Goal: Find specific fact: Find specific fact

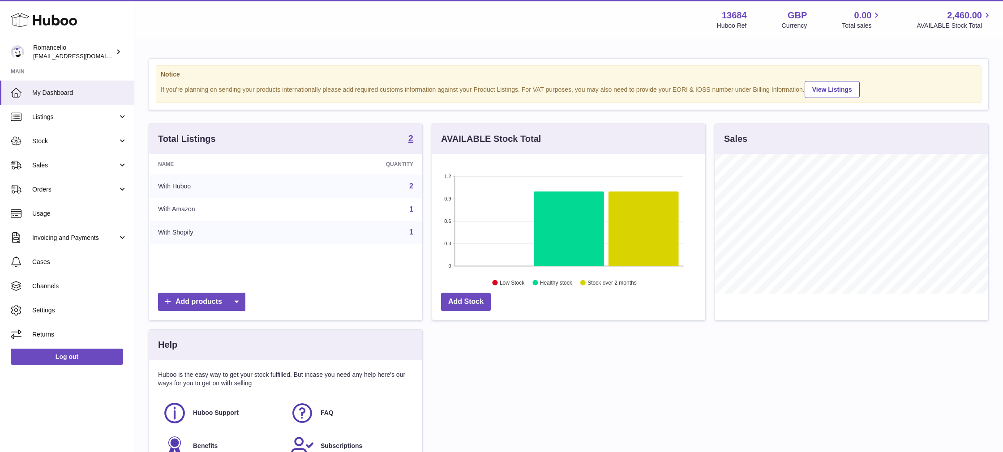
scroll to position [140, 273]
click at [64, 140] on span "Stock" at bounding box center [75, 141] width 86 height 9
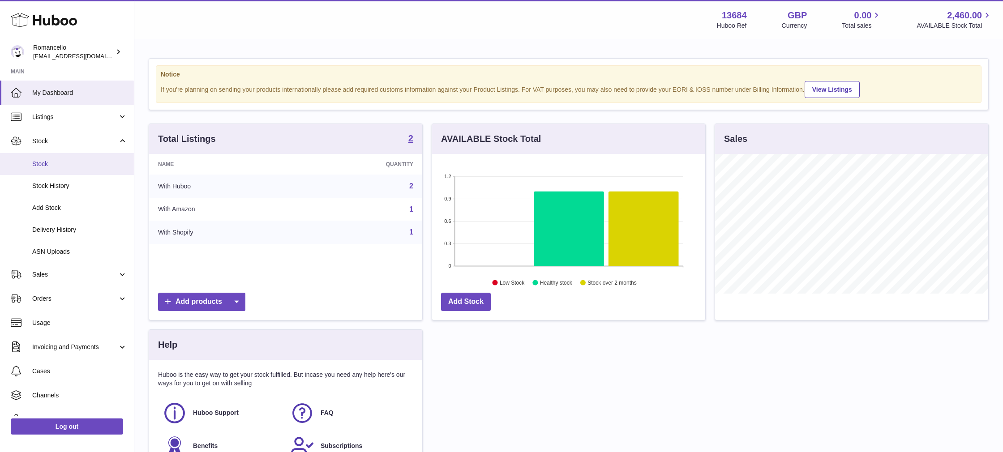
click at [56, 163] on span "Stock" at bounding box center [79, 164] width 95 height 9
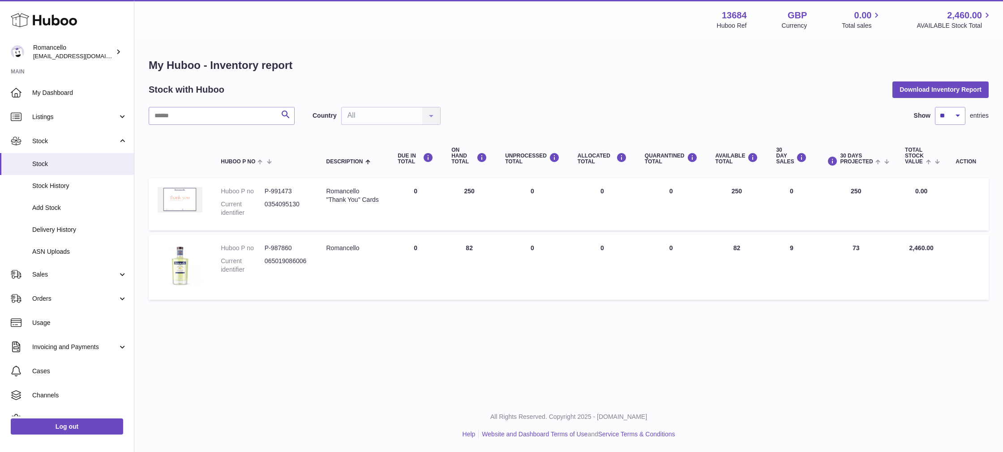
click at [181, 202] on img at bounding box center [180, 200] width 45 height 26
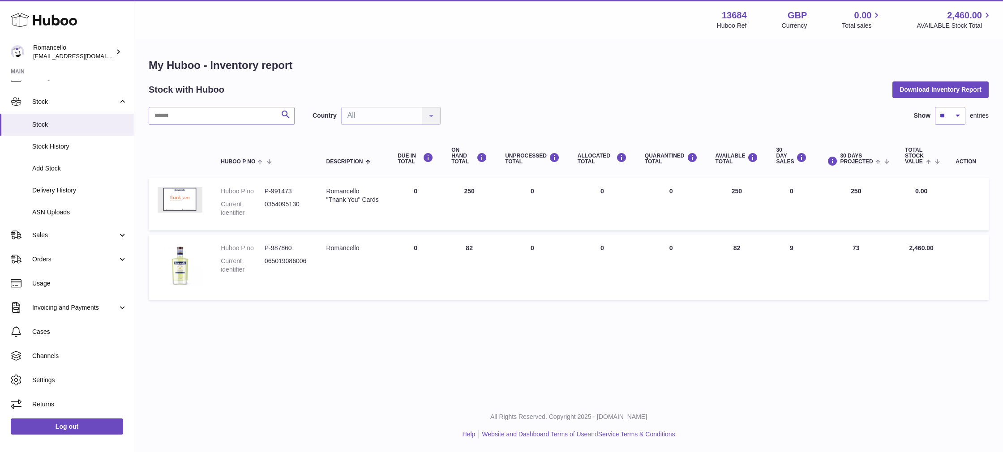
click at [46, 19] on icon at bounding box center [44, 20] width 66 height 18
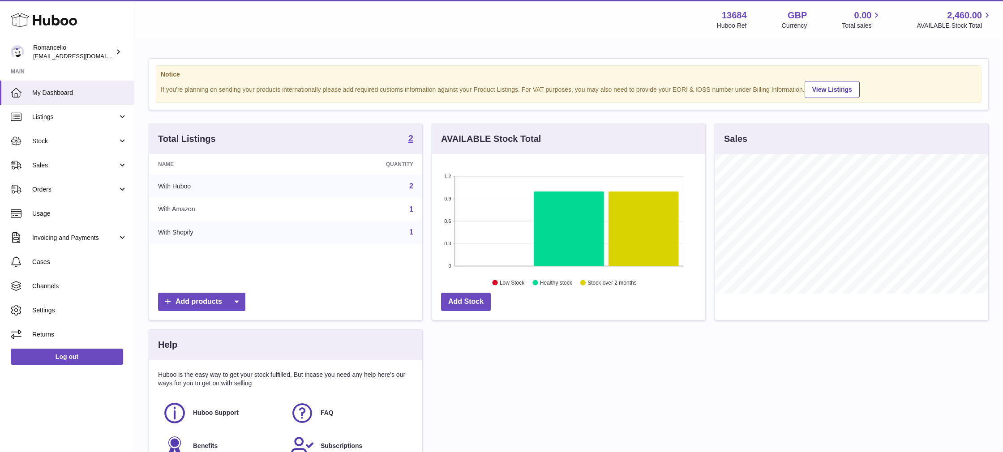
scroll to position [101, 0]
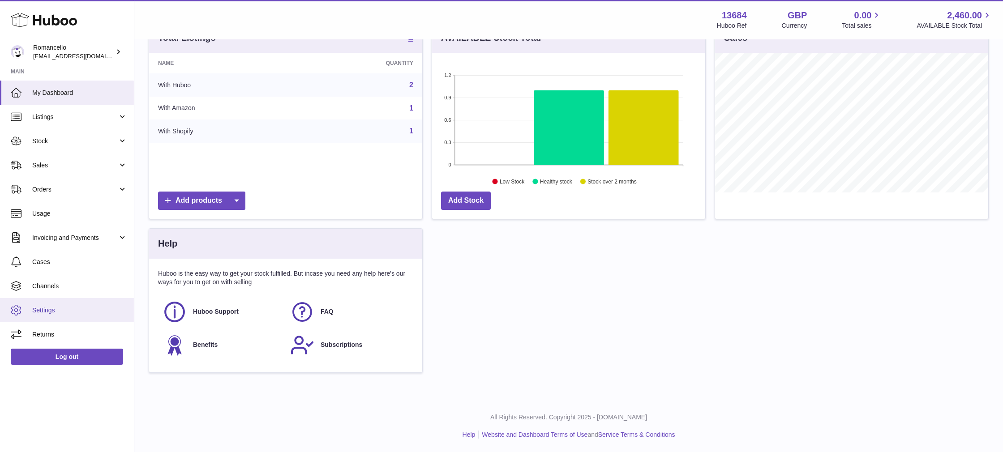
click at [51, 307] on span "Settings" at bounding box center [79, 310] width 95 height 9
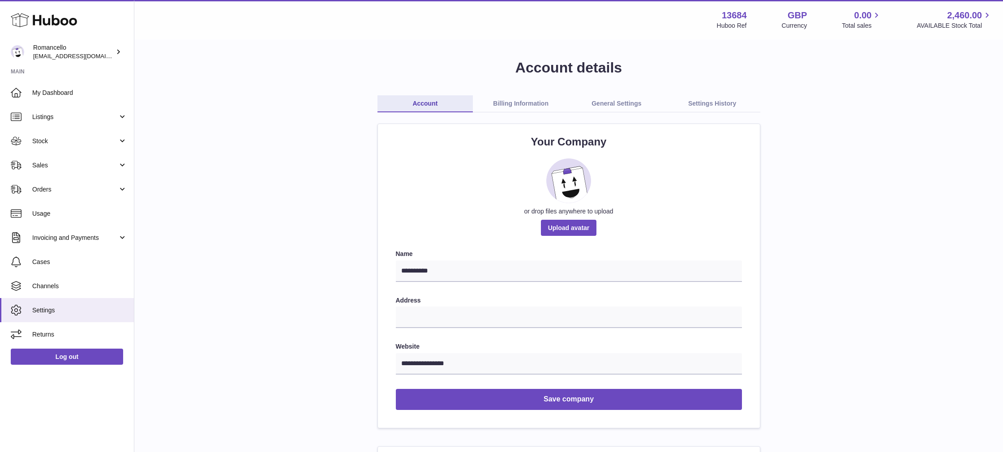
click at [530, 103] on link "Billing Information" at bounding box center [521, 103] width 96 height 17
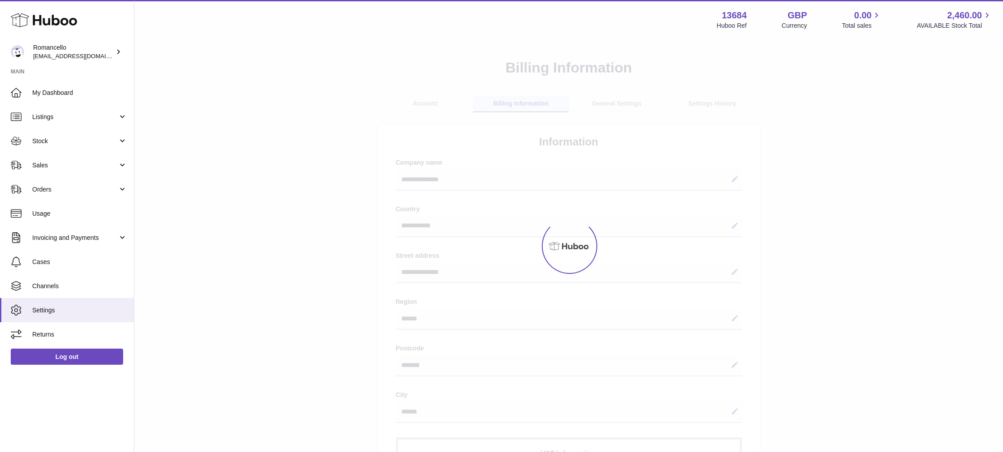
select select "**"
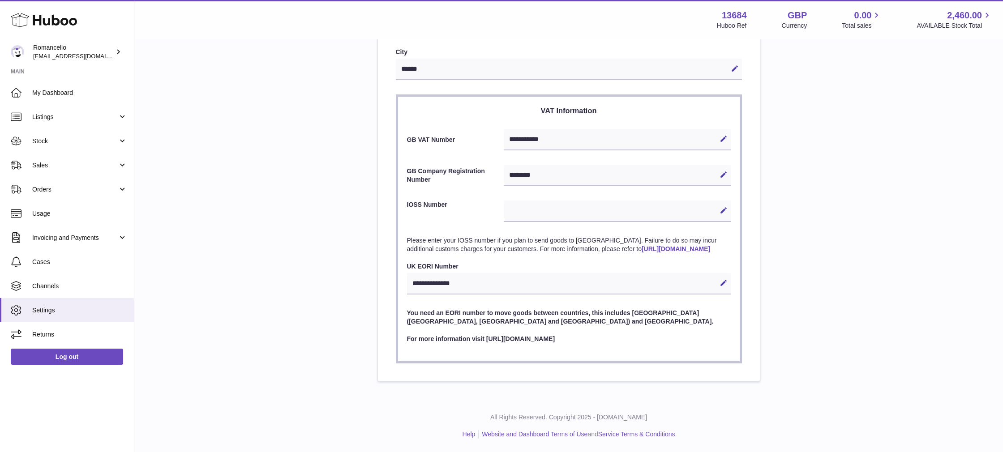
scroll to position [347, 0]
click at [50, 187] on span "Orders" at bounding box center [75, 189] width 86 height 9
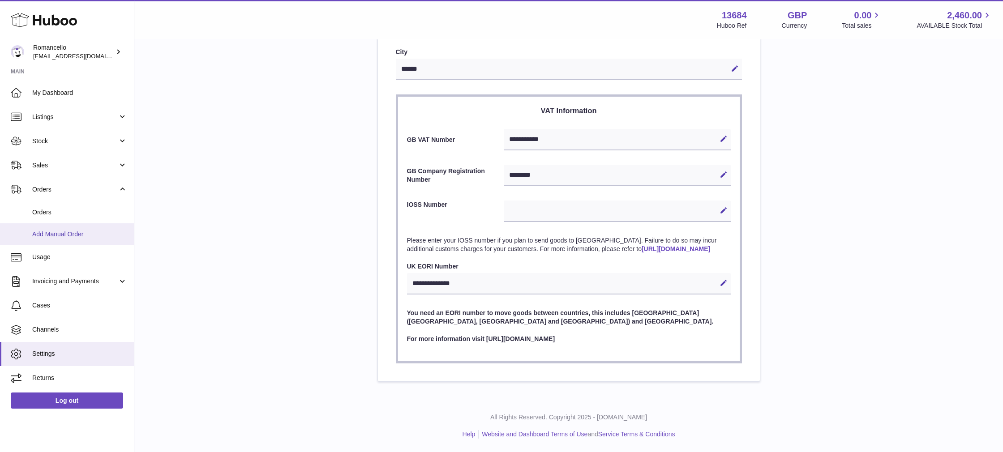
click at [56, 229] on link "Add Manual Order" at bounding box center [67, 234] width 134 height 22
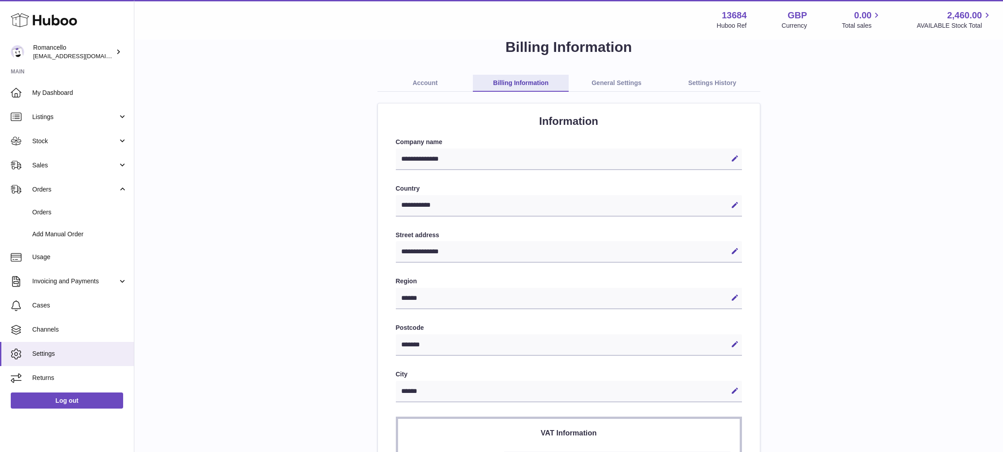
scroll to position [0, 0]
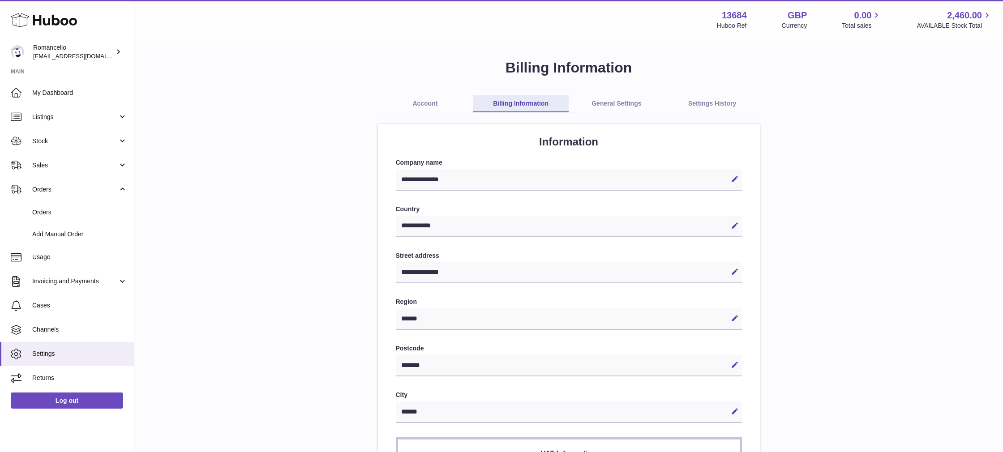
click at [601, 102] on link "General Settings" at bounding box center [617, 103] width 96 height 17
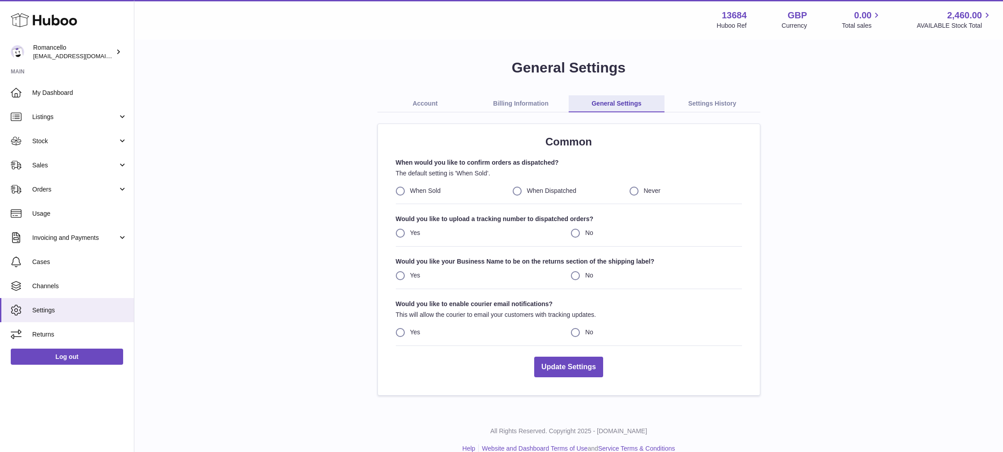
click at [697, 100] on link "Settings History" at bounding box center [712, 103] width 96 height 17
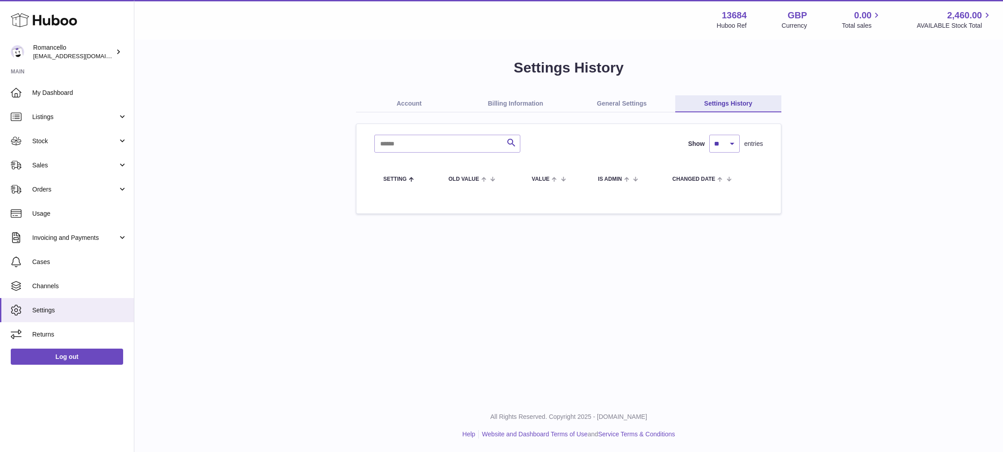
click at [423, 105] on link "Account" at bounding box center [409, 103] width 107 height 17
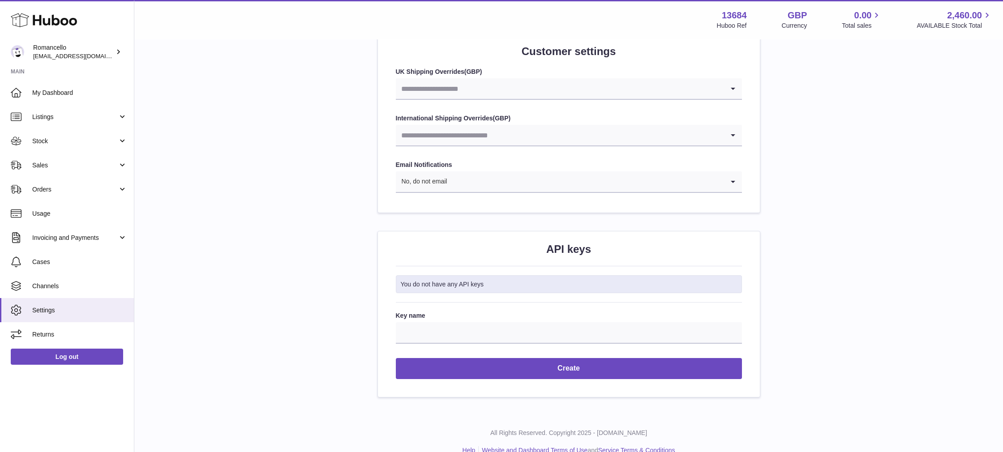
scroll to position [914, 0]
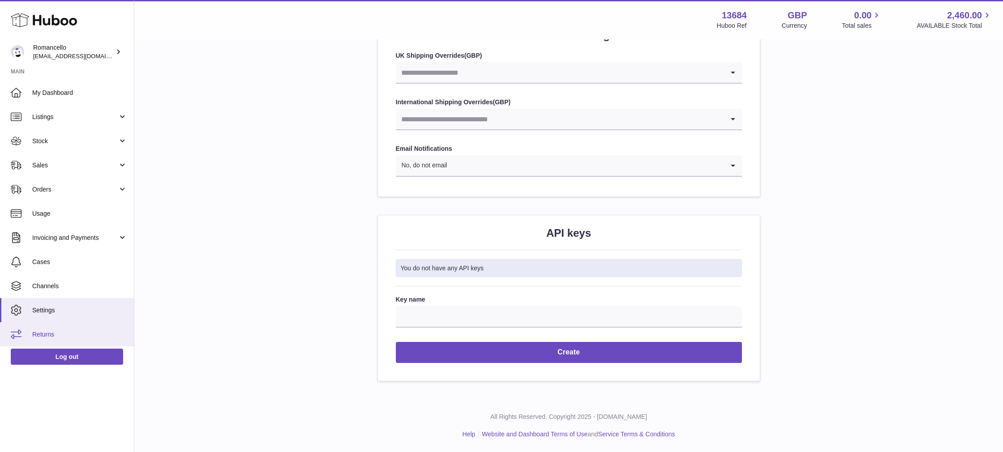
click at [45, 340] on link "Returns" at bounding box center [67, 334] width 134 height 24
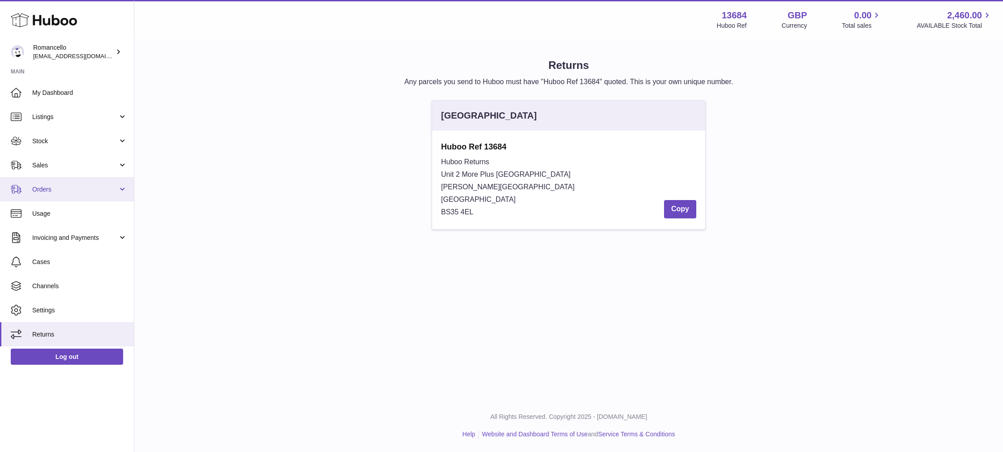
click at [70, 185] on span "Orders" at bounding box center [75, 189] width 86 height 9
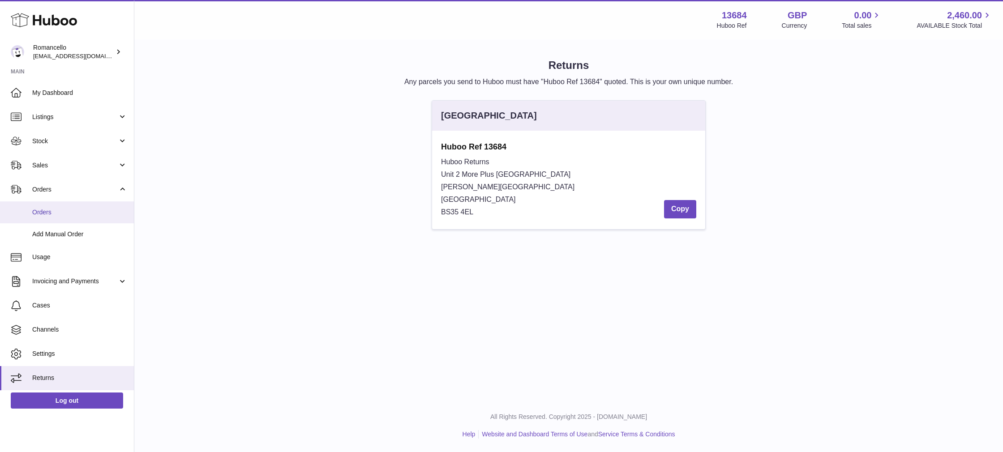
click at [63, 213] on span "Orders" at bounding box center [79, 212] width 95 height 9
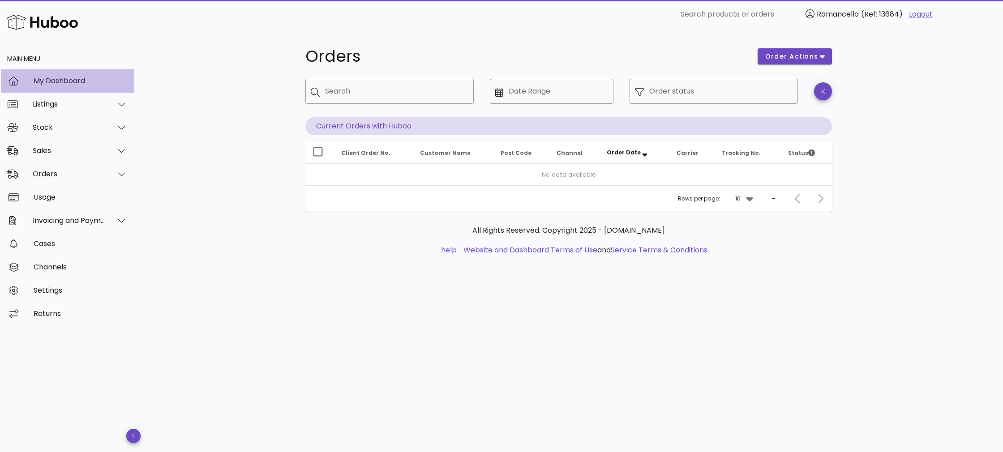
click at [67, 81] on div "My Dashboard" at bounding box center [81, 81] width 94 height 9
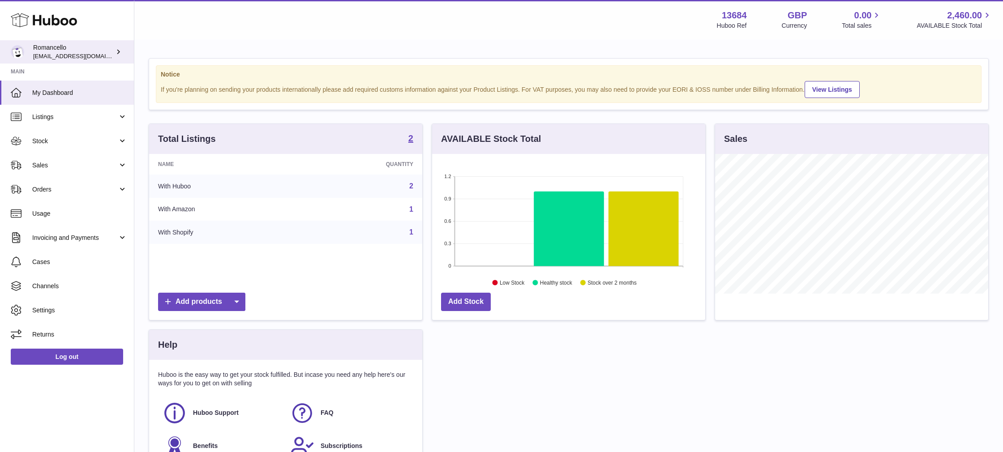
click at [84, 50] on div "Romancello roman@romancello.co.uk" at bounding box center [73, 51] width 81 height 17
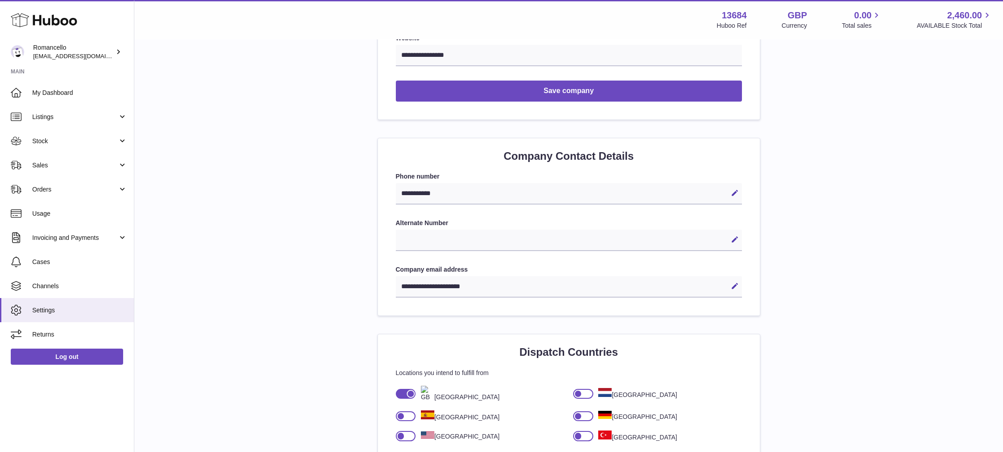
scroll to position [914, 0]
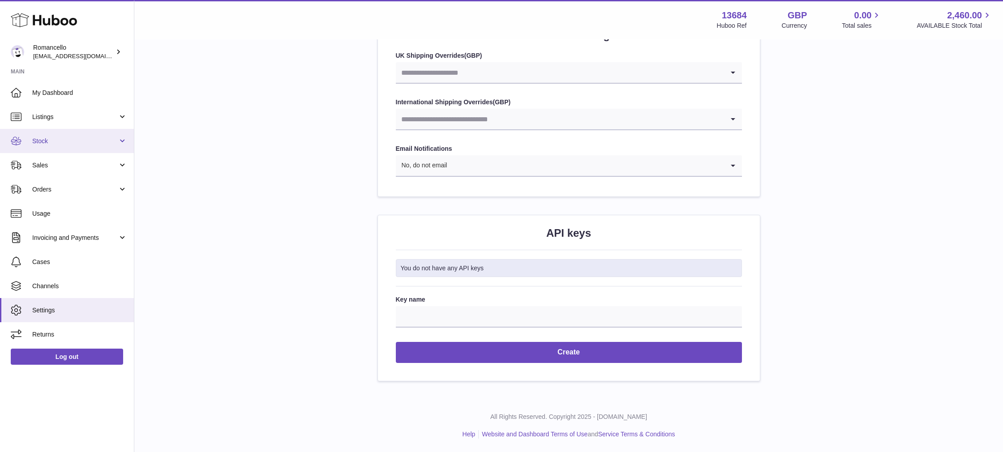
click at [61, 139] on span "Stock" at bounding box center [75, 141] width 86 height 9
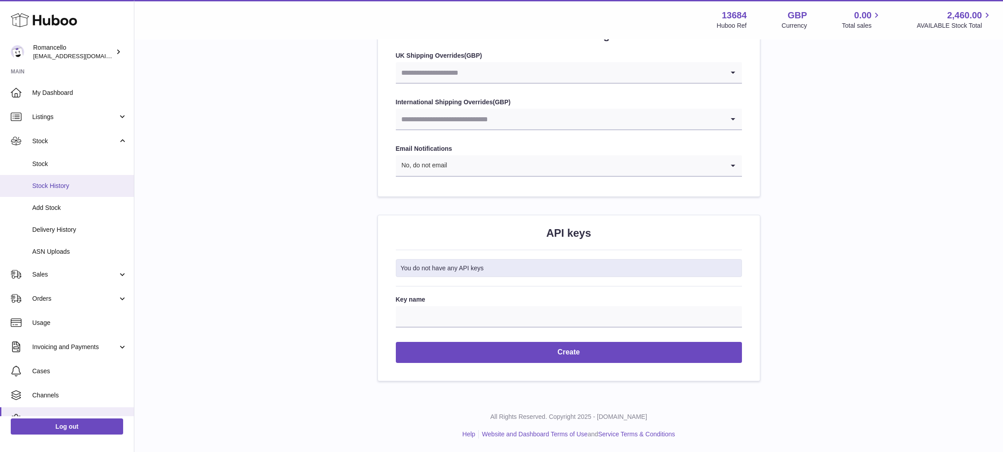
click at [57, 187] on span "Stock History" at bounding box center [79, 186] width 95 height 9
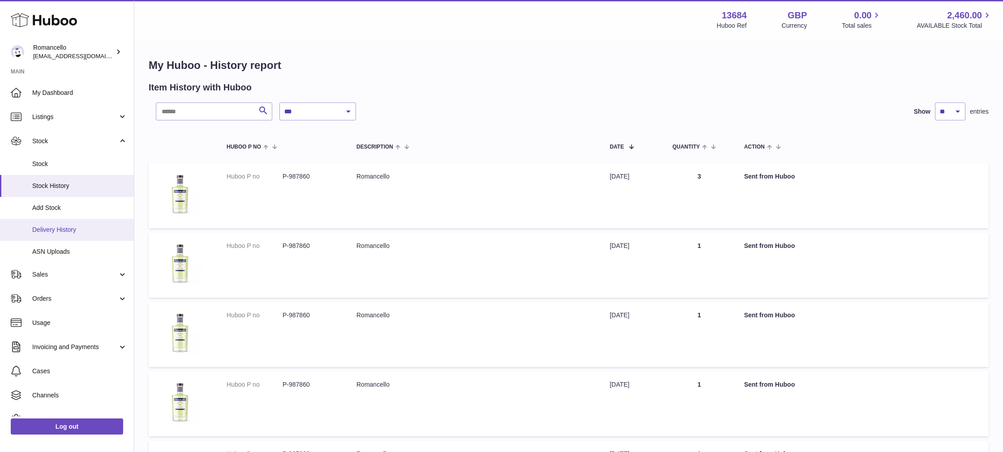
click at [46, 229] on span "Delivery History" at bounding box center [79, 230] width 95 height 9
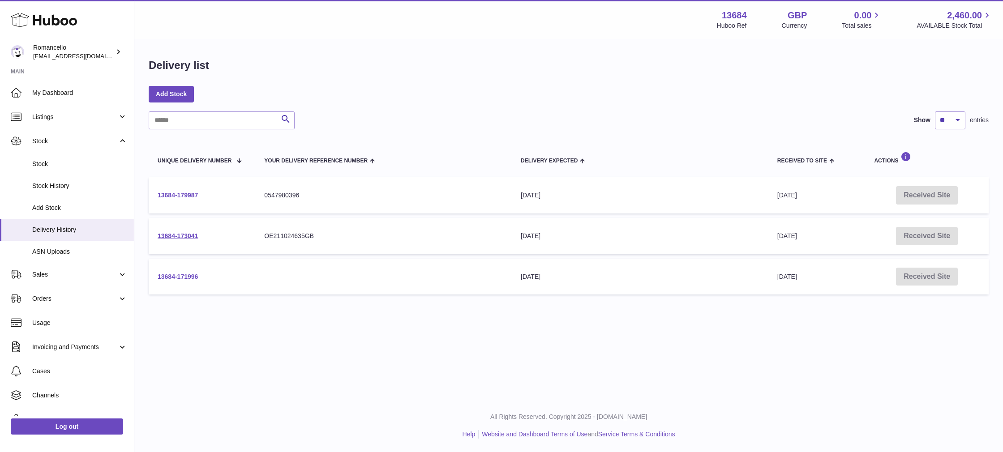
click at [167, 275] on link "13684-171996" at bounding box center [178, 276] width 40 height 7
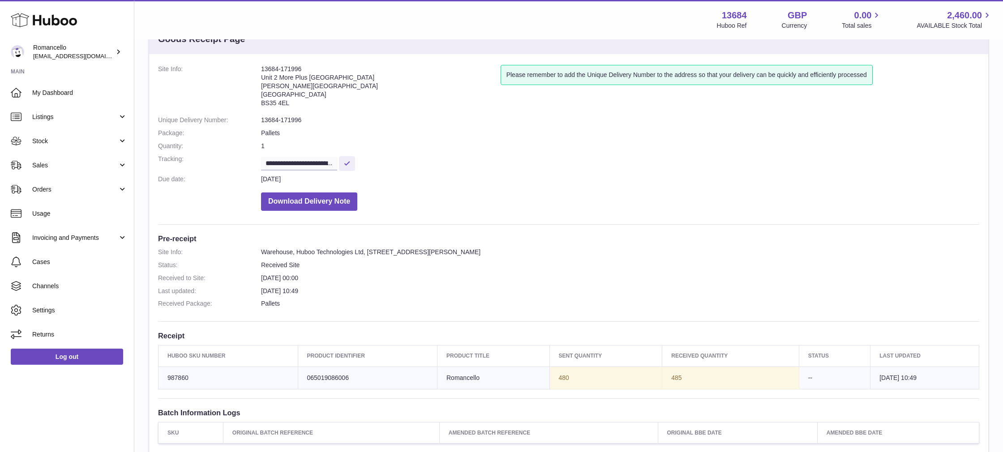
scroll to position [32, 0]
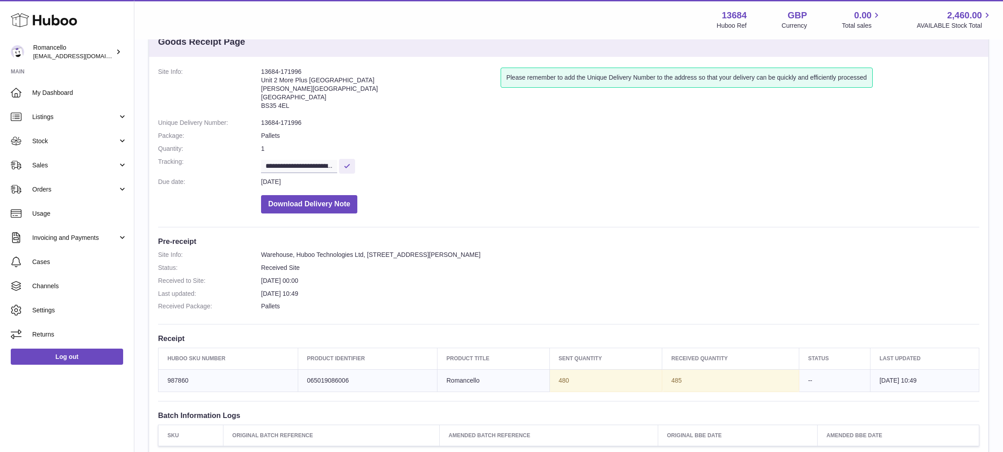
drag, startPoint x: 350, startPoint y: 80, endPoint x: 261, endPoint y: 83, distance: 88.7
click at [261, 83] on address "13684-171996 Unit 2 More Plus [GEOGRAPHIC_DATA][STREET_ADDRESS][PERSON_NAME]" at bounding box center [381, 91] width 240 height 47
click at [295, 89] on address "13684-171996 Unit 2 More Plus [GEOGRAPHIC_DATA][STREET_ADDRESS][PERSON_NAME]" at bounding box center [381, 91] width 240 height 47
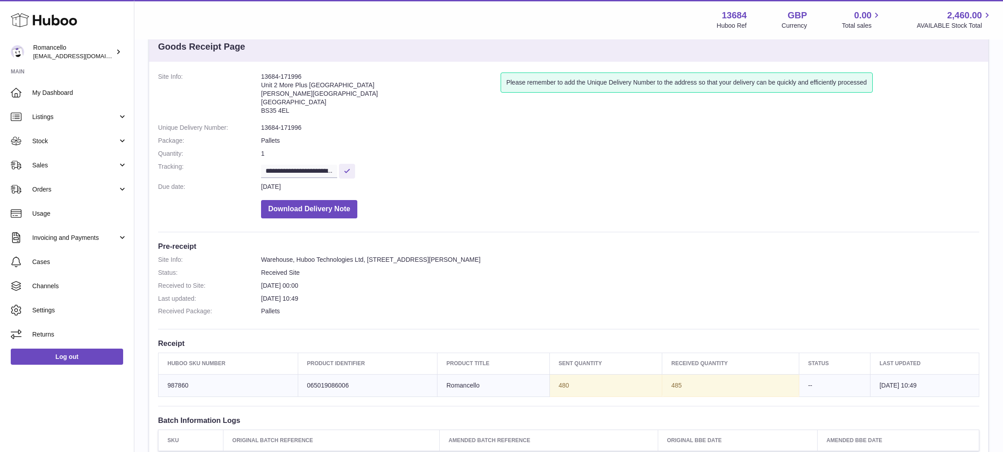
drag, startPoint x: 261, startPoint y: 85, endPoint x: 350, endPoint y: 86, distance: 88.2
click at [350, 86] on address "13684-171996 Unit 2 More Plus [GEOGRAPHIC_DATA][STREET_ADDRESS][PERSON_NAME]" at bounding box center [381, 96] width 240 height 47
copy address "Unit 2 More Plus [GEOGRAPHIC_DATA]"
drag, startPoint x: 295, startPoint y: 95, endPoint x: 262, endPoint y: 94, distance: 32.7
click at [262, 94] on address "13684-171996 Unit 2 More Plus [GEOGRAPHIC_DATA][STREET_ADDRESS][PERSON_NAME]" at bounding box center [381, 96] width 240 height 47
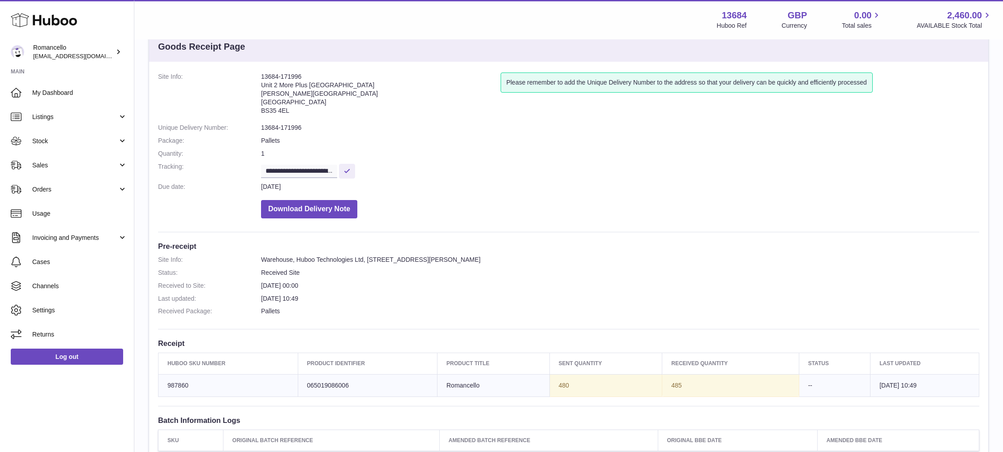
copy address "[PERSON_NAME][GEOGRAPHIC_DATA]"
drag, startPoint x: 299, startPoint y: 103, endPoint x: 262, endPoint y: 102, distance: 36.7
click at [262, 102] on address "13684-171996 Unit 2 More Plus [GEOGRAPHIC_DATA][STREET_ADDRESS][PERSON_NAME]" at bounding box center [381, 96] width 240 height 47
copy address "[GEOGRAPHIC_DATA]"
drag, startPoint x: 430, startPoint y: 245, endPoint x: 451, endPoint y: 254, distance: 22.9
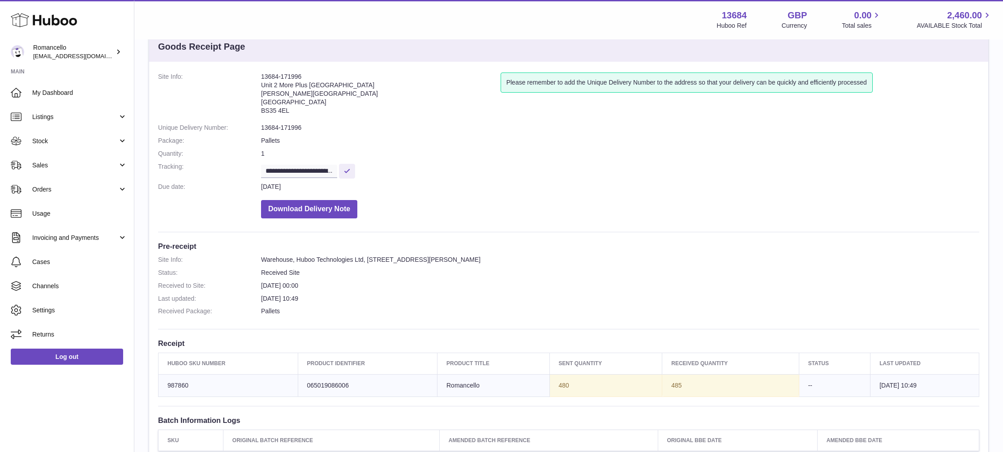
click at [430, 245] on h3 "Pre-receipt" at bounding box center [568, 246] width 821 height 10
drag, startPoint x: 455, startPoint y: 259, endPoint x: 540, endPoint y: 262, distance: 85.1
click at [540, 262] on dd "Warehouse, Huboo Technologies Ltd, [STREET_ADDRESS][PERSON_NAME]" at bounding box center [620, 260] width 718 height 9
drag, startPoint x: 501, startPoint y: 259, endPoint x: 457, endPoint y: 260, distance: 43.9
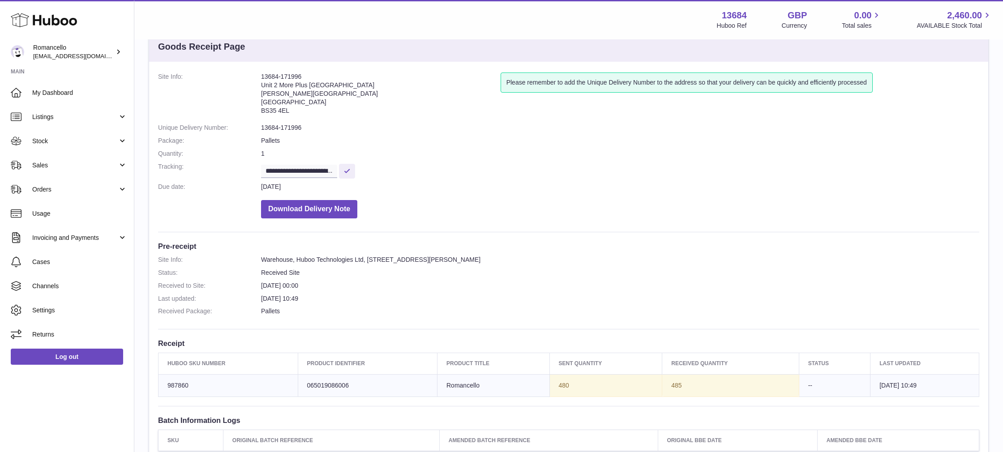
click at [457, 260] on dd "Warehouse, Huboo Technologies Ltd, [STREET_ADDRESS][PERSON_NAME]" at bounding box center [620, 260] width 718 height 9
copy dd "[PERSON_NAME][GEOGRAPHIC_DATA],"
drag, startPoint x: 504, startPoint y: 257, endPoint x: 542, endPoint y: 261, distance: 38.2
click at [542, 261] on dd "Warehouse, Huboo Technologies Ltd, [STREET_ADDRESS][PERSON_NAME]" at bounding box center [620, 260] width 718 height 9
copy dd "[GEOGRAPHIC_DATA]"
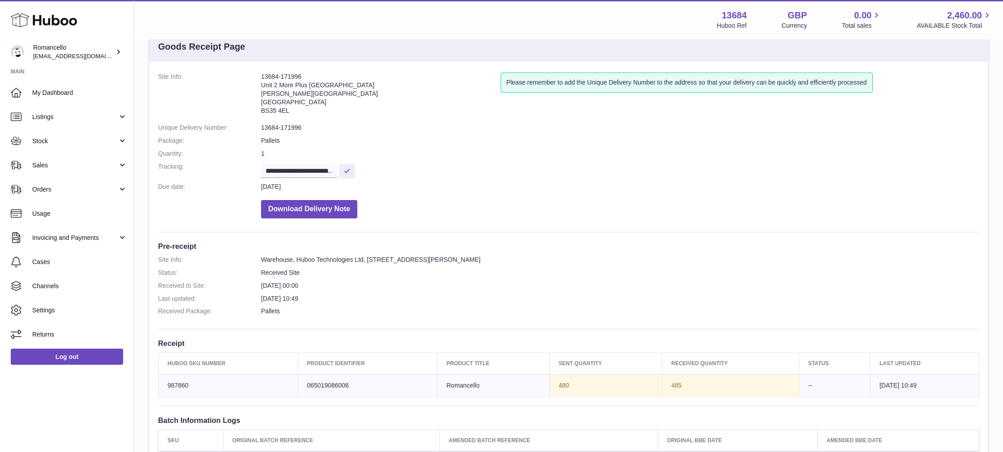
drag, startPoint x: 578, startPoint y: 263, endPoint x: 545, endPoint y: 260, distance: 33.2
click at [545, 260] on dd "Warehouse, Huboo Technologies Ltd, [STREET_ADDRESS][PERSON_NAME]" at bounding box center [620, 260] width 718 height 9
copy dd "BS35 4EL"
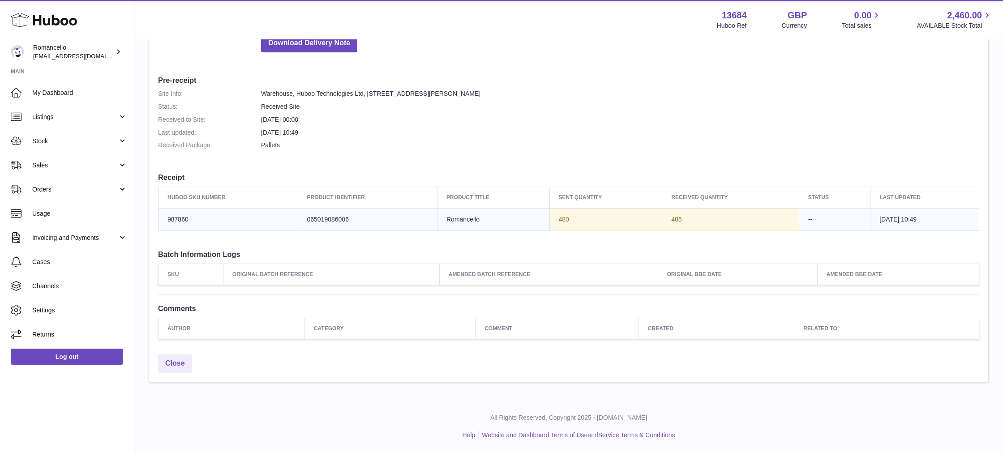
scroll to position [0, 0]
